Goal: Information Seeking & Learning: Learn about a topic

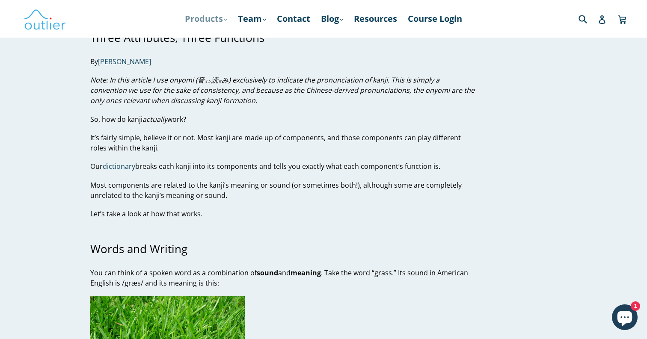
click at [207, 21] on link "Products .cls-1{fill:#231f20} expand" at bounding box center [206, 18] width 51 height 15
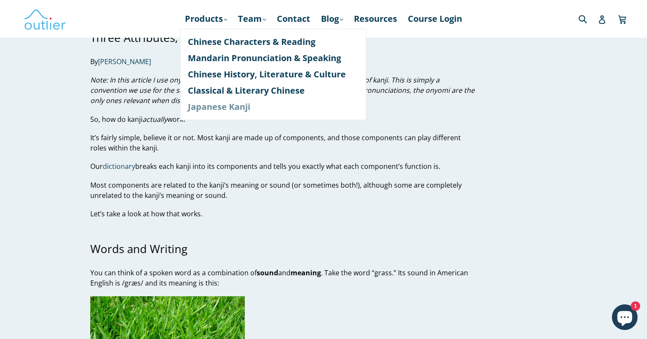
click at [209, 110] on link "Japanese Kanji" at bounding box center [273, 107] width 171 height 16
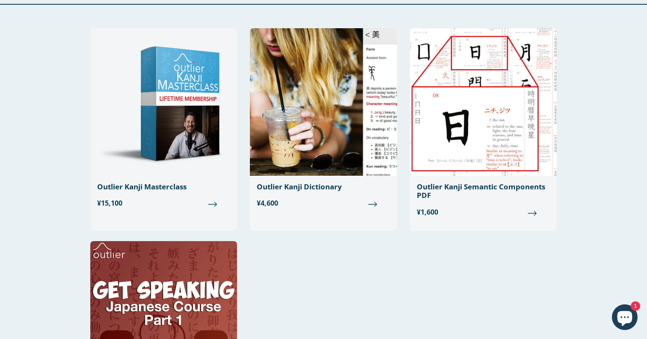
scroll to position [11, 0]
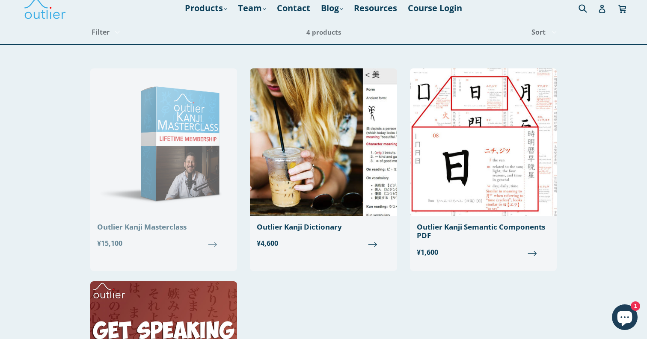
click at [198, 129] on img at bounding box center [163, 142] width 147 height 148
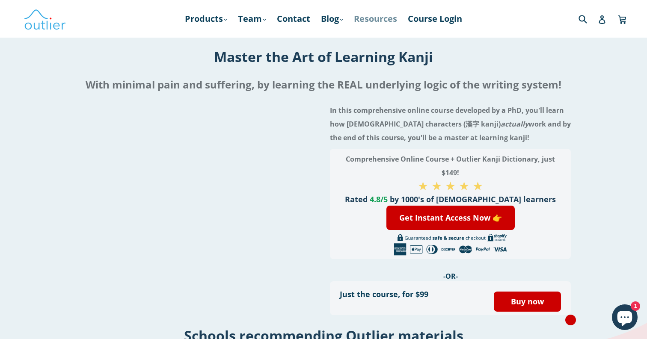
click at [388, 18] on link "Resources" at bounding box center [376, 18] width 52 height 15
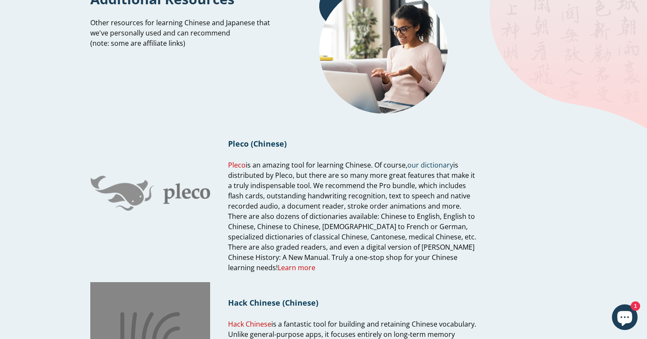
scroll to position [35, 0]
